Goal: Entertainment & Leisure: Consume media (video, audio)

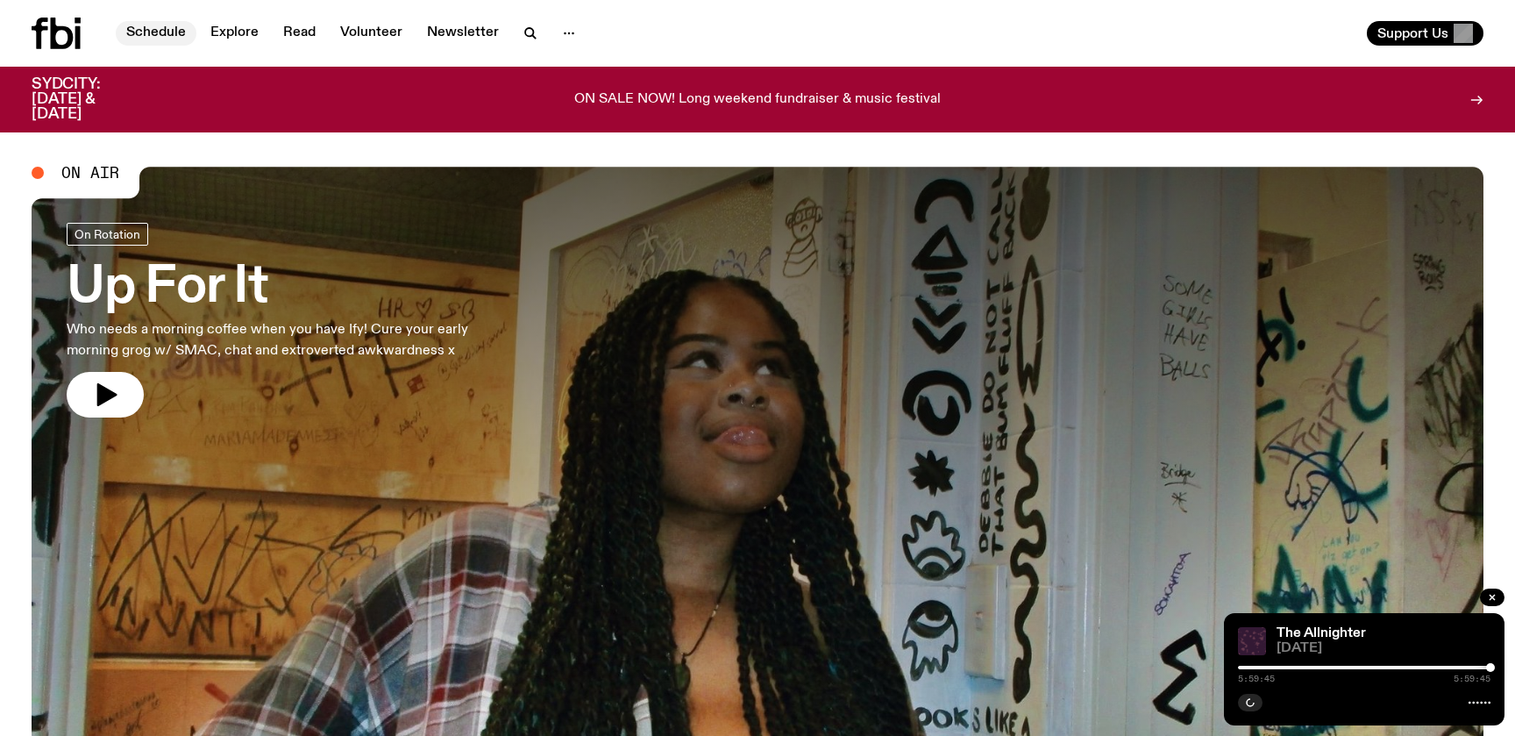
click at [150, 34] on link "Schedule" at bounding box center [156, 33] width 81 height 25
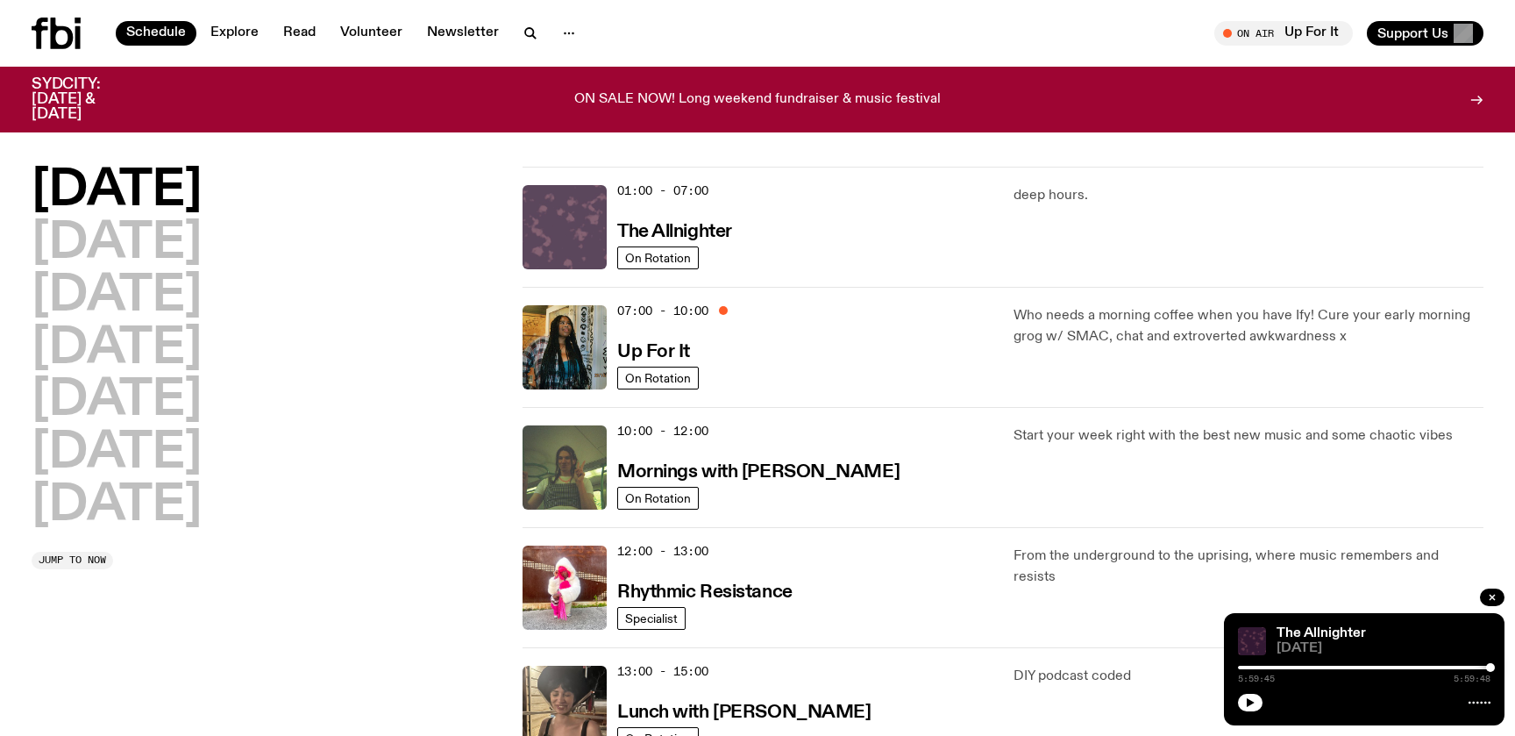
click at [594, 217] on img at bounding box center [565, 227] width 84 height 84
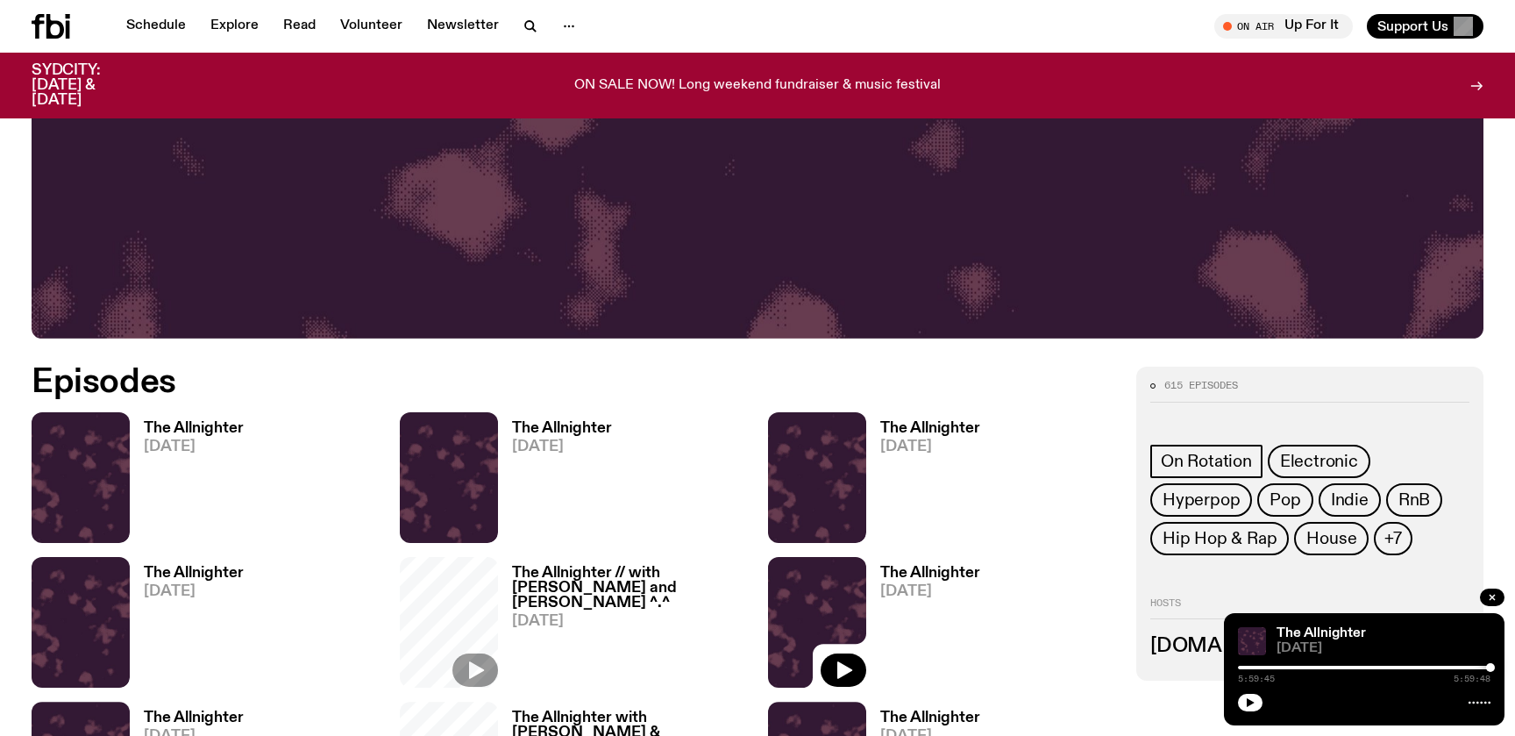
scroll to position [730, 0]
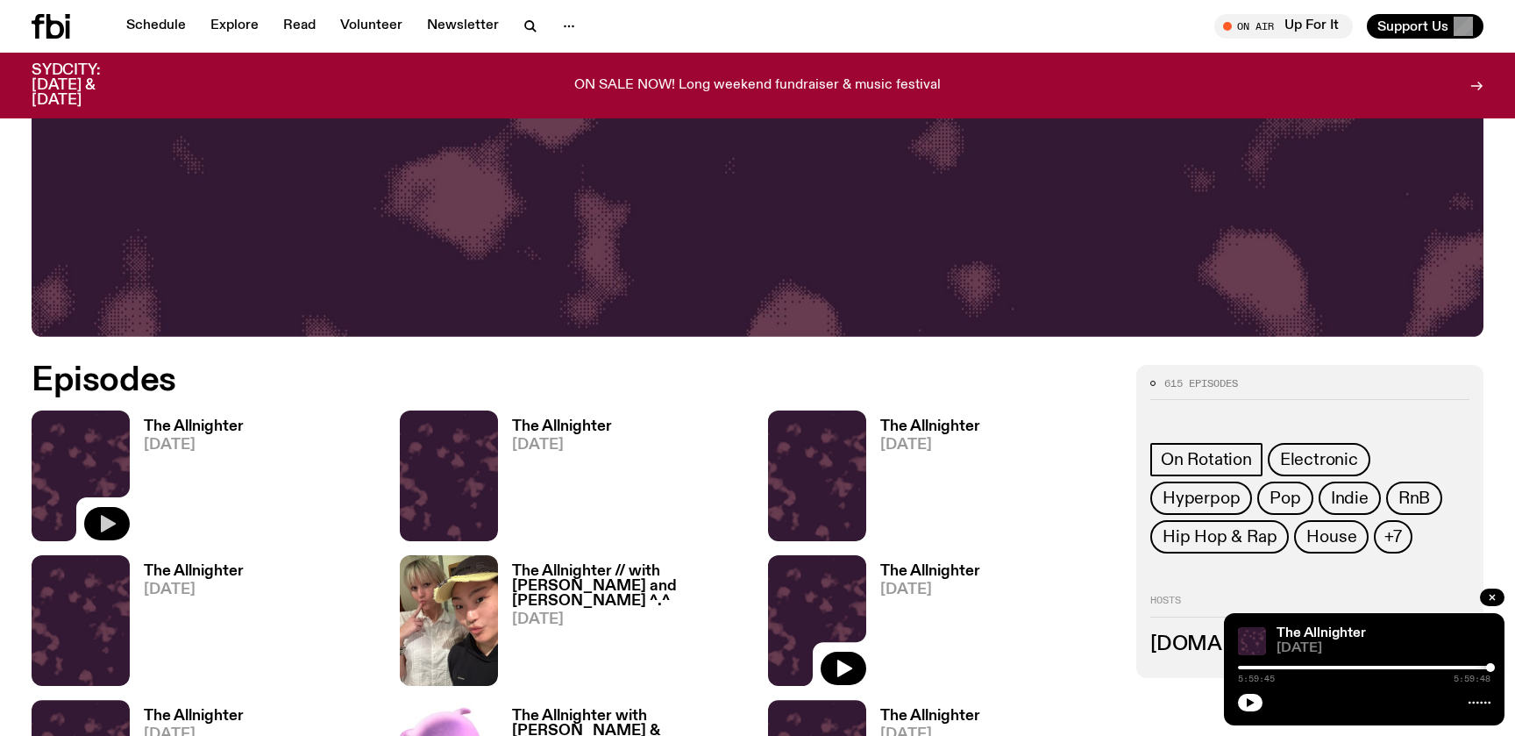
click at [107, 524] on icon "button" at bounding box center [108, 524] width 15 height 18
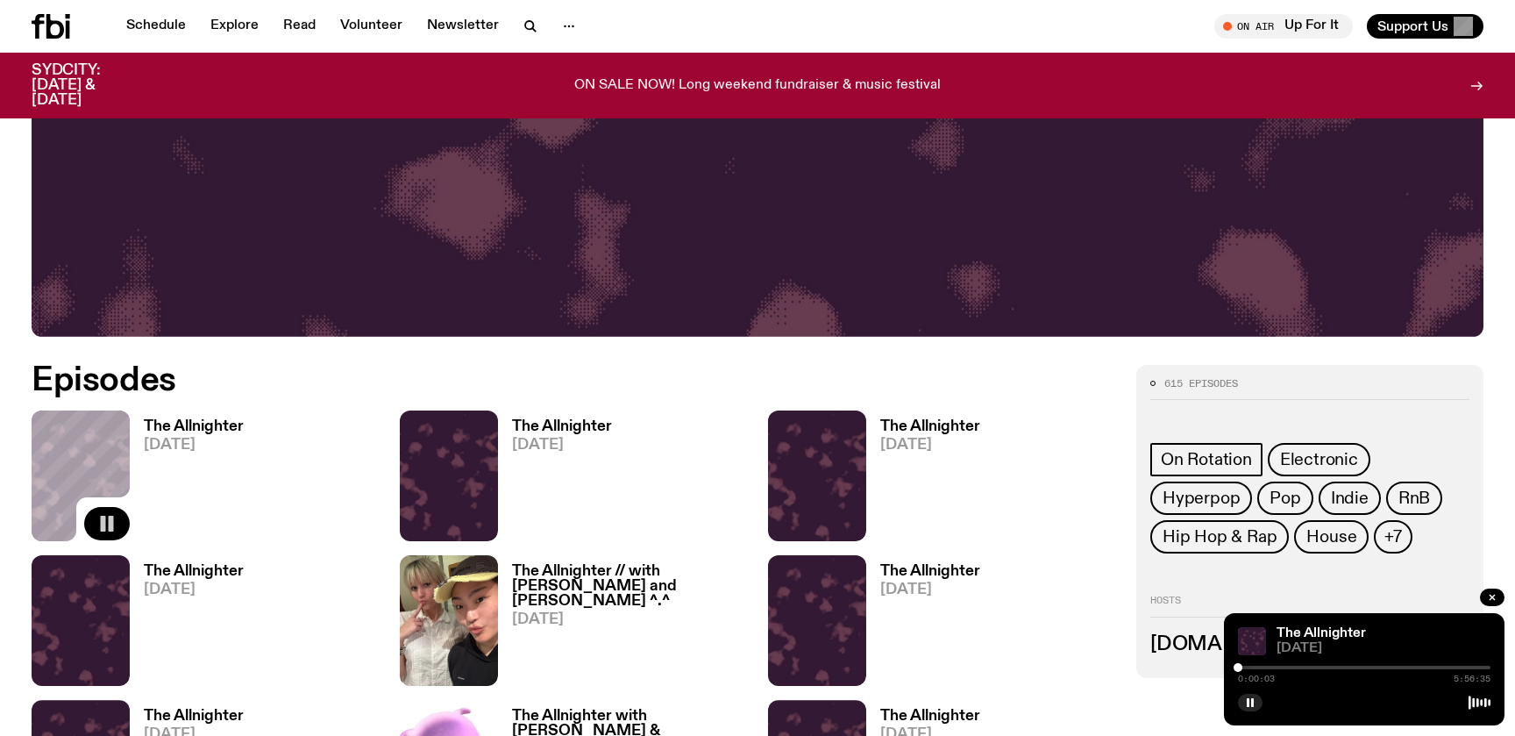
click at [280, 534] on div "The Allnighter [DATE]" at bounding box center [205, 475] width 347 height 131
click at [118, 523] on button "button" at bounding box center [107, 523] width 46 height 33
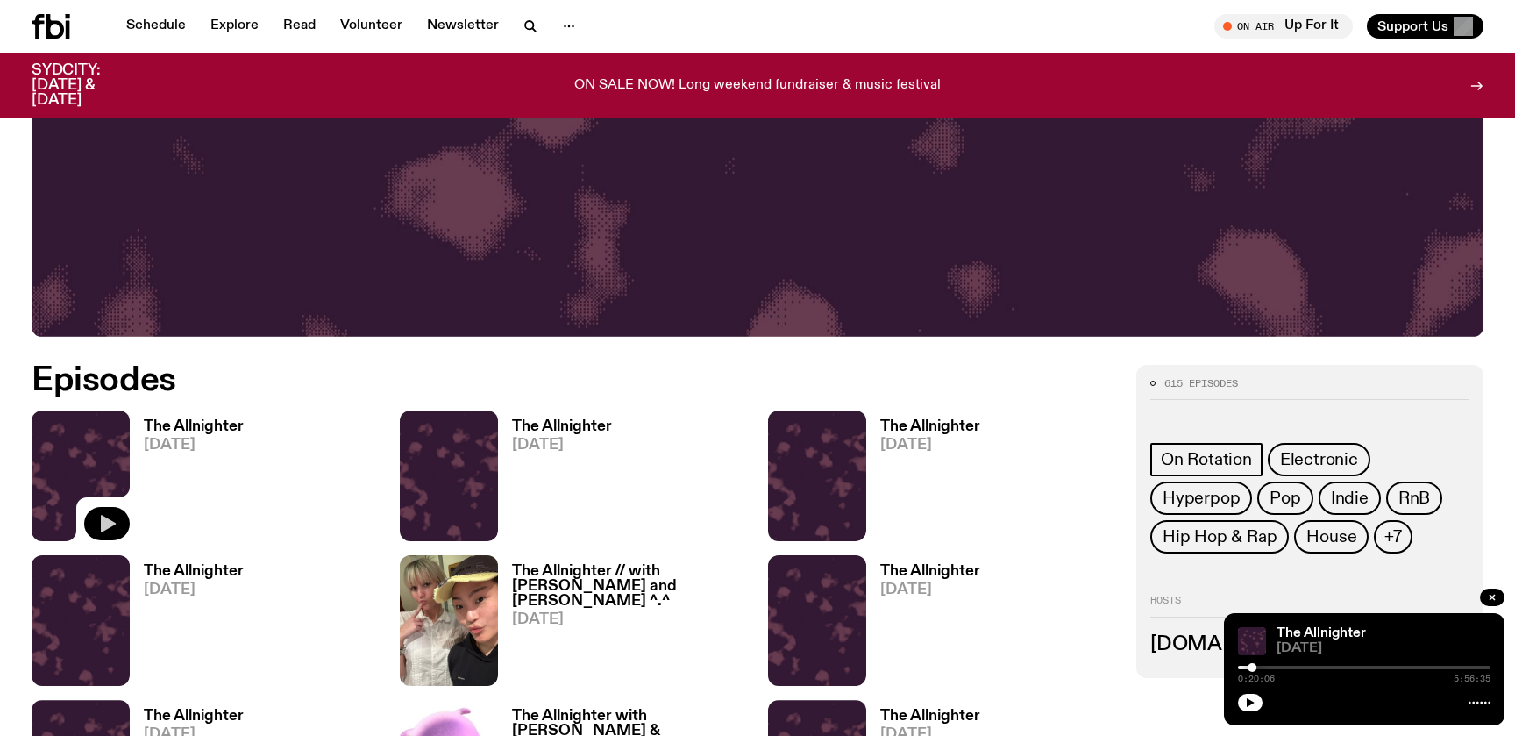
click at [118, 523] on button "button" at bounding box center [107, 523] width 46 height 33
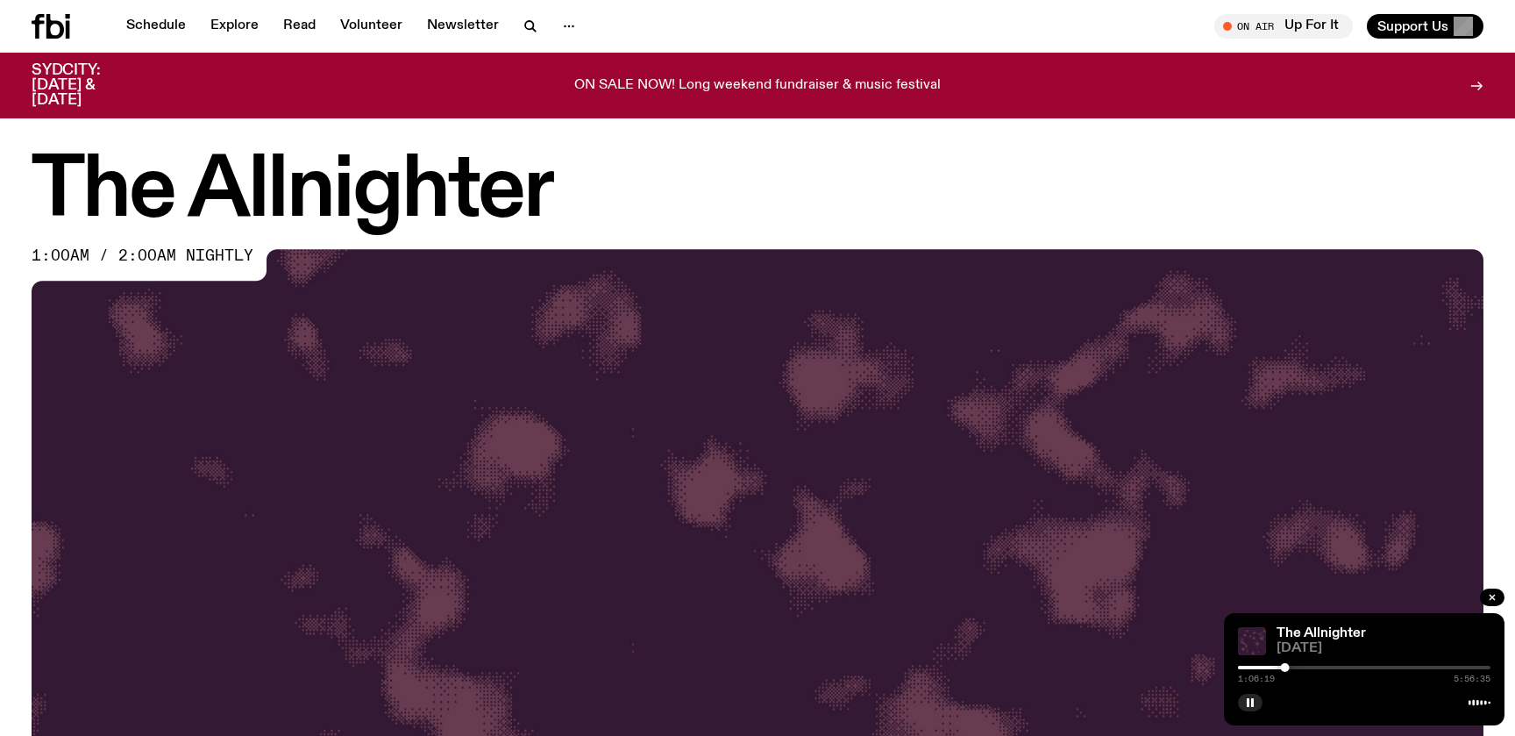
scroll to position [730, 0]
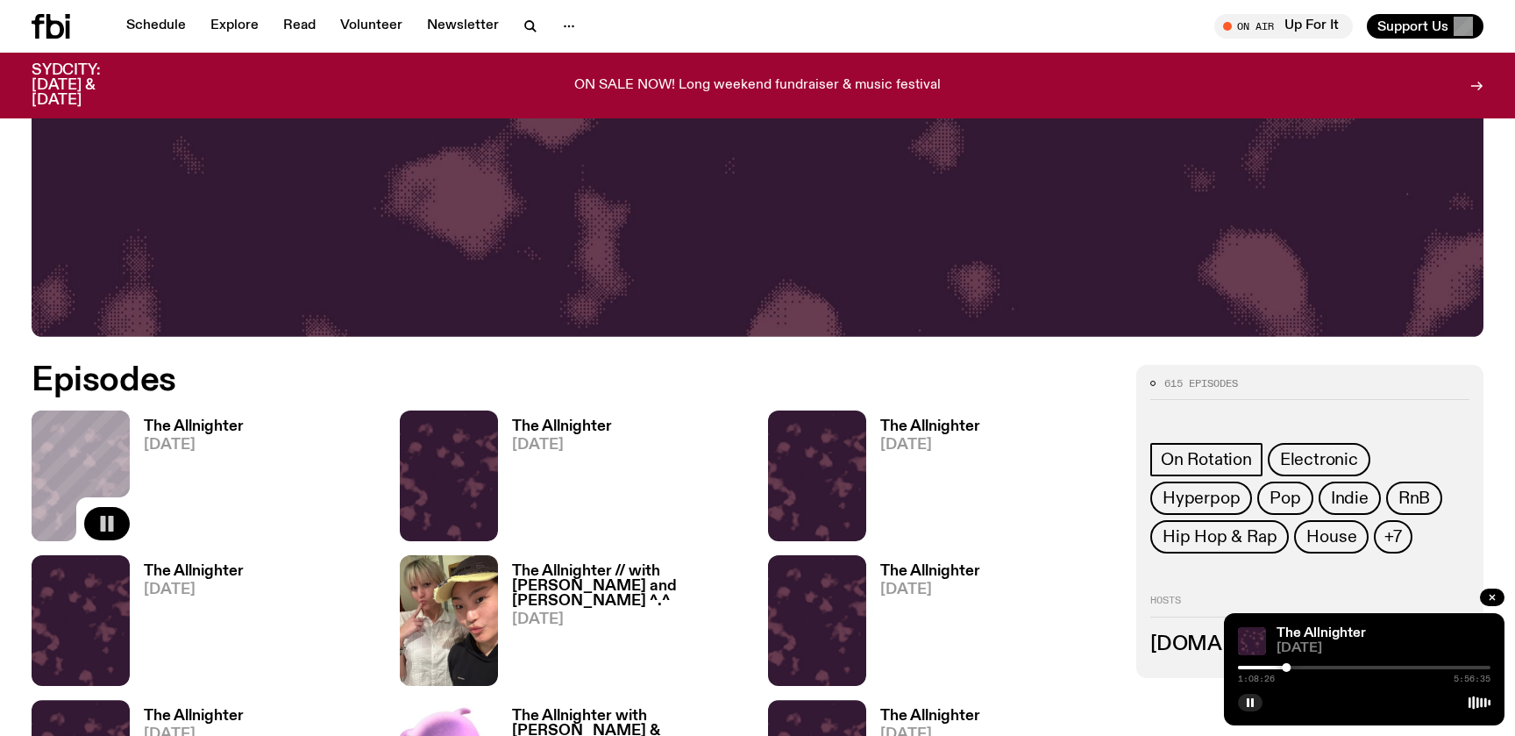
click at [100, 519] on icon "button" at bounding box center [106, 523] width 21 height 21
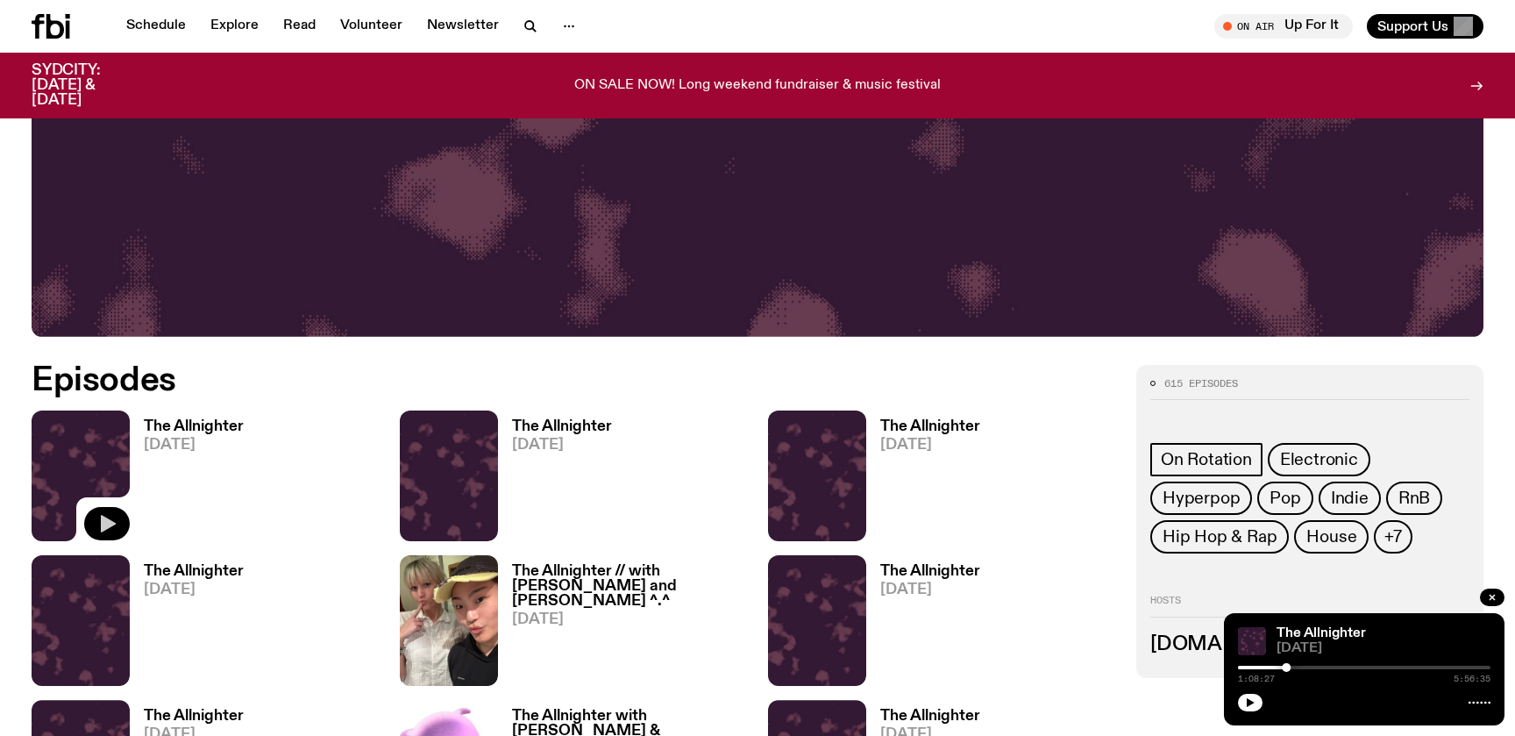
click at [115, 533] on icon "button" at bounding box center [106, 523] width 21 height 21
